Goal: Task Accomplishment & Management: Use online tool/utility

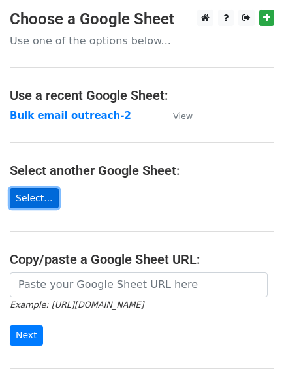
click at [33, 202] on link "Select..." at bounding box center [34, 198] width 49 height 20
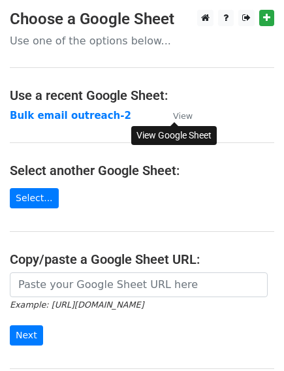
click at [183, 117] on small "View" at bounding box center [183, 116] width 20 height 10
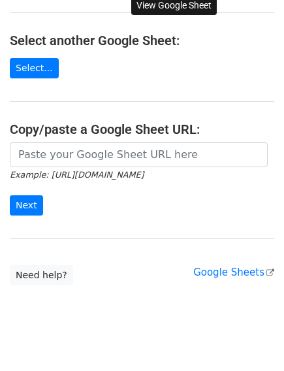
scroll to position [131, 0]
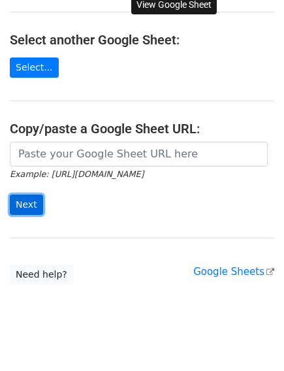
click at [27, 208] on input "Next" at bounding box center [26, 204] width 33 height 20
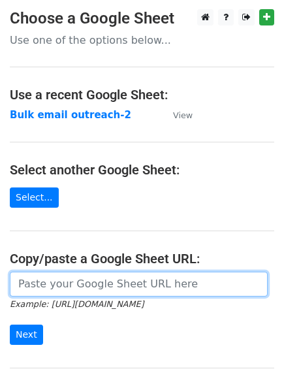
scroll to position [0, 0]
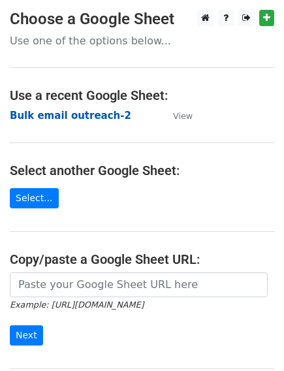
click at [74, 116] on strong "Bulk email outreach-2" at bounding box center [70, 116] width 121 height 12
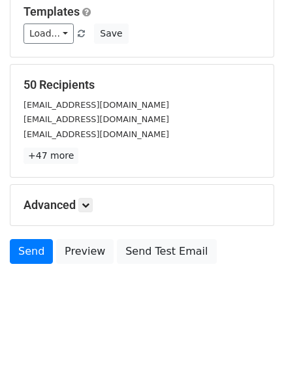
scroll to position [137, 0]
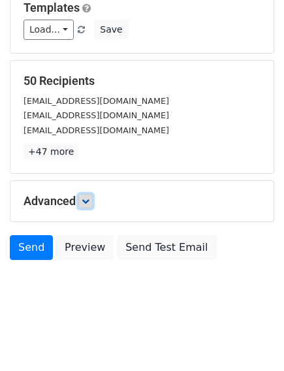
click at [87, 198] on icon at bounding box center [86, 201] width 8 height 8
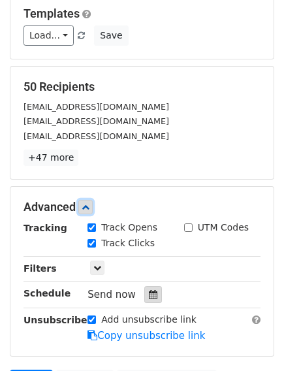
scroll to position [261, 0]
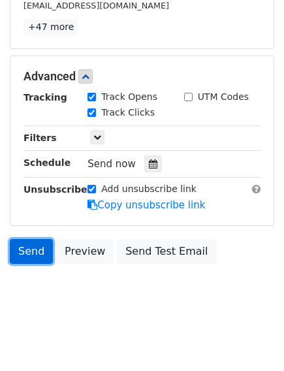
click at [37, 255] on link "Send" at bounding box center [31, 251] width 43 height 25
